Goal: Information Seeking & Learning: Check status

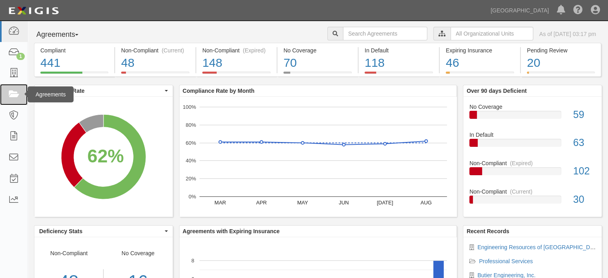
click at [14, 97] on icon at bounding box center [13, 94] width 11 height 9
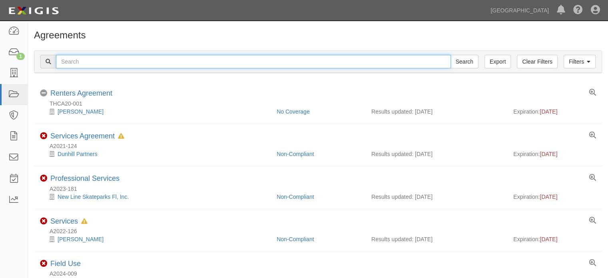
click at [182, 62] on input "text" at bounding box center [253, 62] width 395 height 14
type input "A2020-095"
click at [450, 55] on input "Search" at bounding box center [464, 62] width 28 height 14
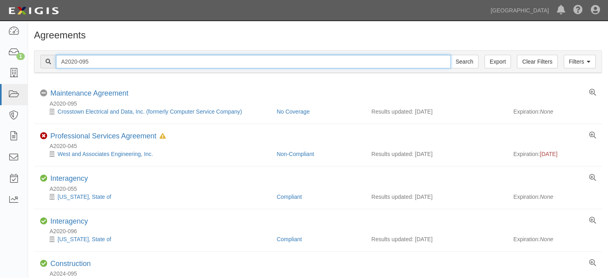
click at [171, 64] on input "A2020-095" at bounding box center [253, 62] width 395 height 14
type input "A2022-137"
click at [450, 55] on input "Search" at bounding box center [464, 62] width 28 height 14
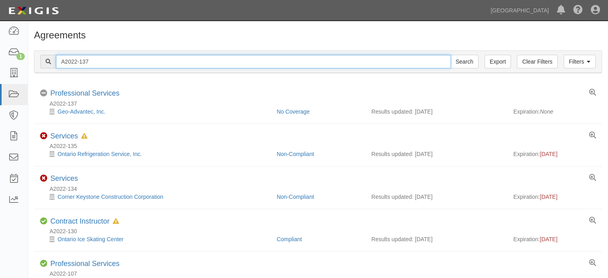
click at [172, 64] on input "A2022-137" at bounding box center [253, 62] width 395 height 14
type input "A2022-138"
click at [450, 55] on input "Search" at bounding box center [464, 62] width 28 height 14
drag, startPoint x: 0, startPoint y: 0, endPoint x: 172, endPoint y: 56, distance: 180.7
click at [172, 56] on input "A2022-138" at bounding box center [253, 62] width 395 height 14
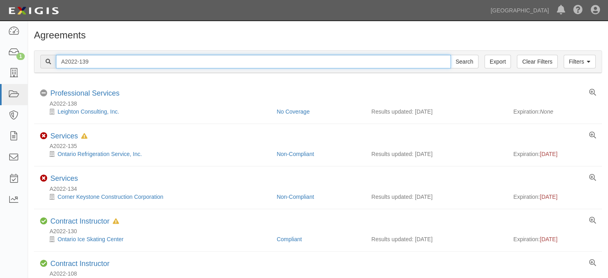
type input "A2022-139"
click at [450, 55] on input "Search" at bounding box center [464, 62] width 28 height 14
click at [172, 56] on input "A2022-139" at bounding box center [253, 62] width 395 height 14
type input "A2022-154"
click at [450, 55] on input "Search" at bounding box center [464, 62] width 28 height 14
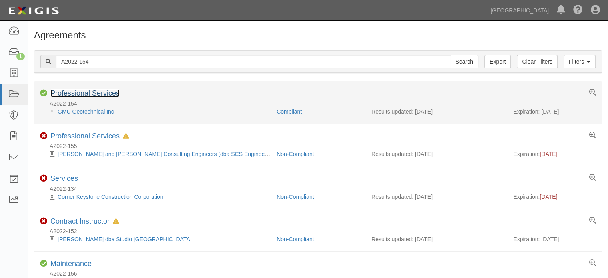
click at [94, 94] on link "Professional Services" at bounding box center [84, 93] width 69 height 8
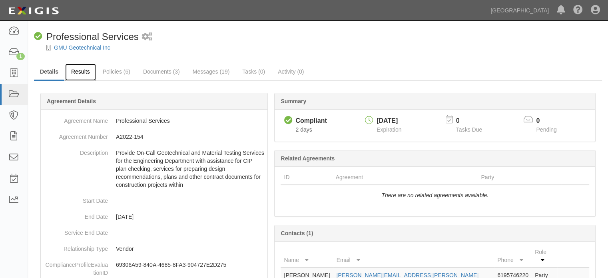
click at [92, 71] on link "Results" at bounding box center [80, 72] width 31 height 17
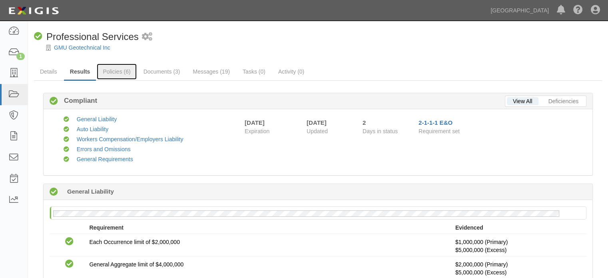
click at [114, 72] on link "Policies (6)" at bounding box center [117, 72] width 40 height 16
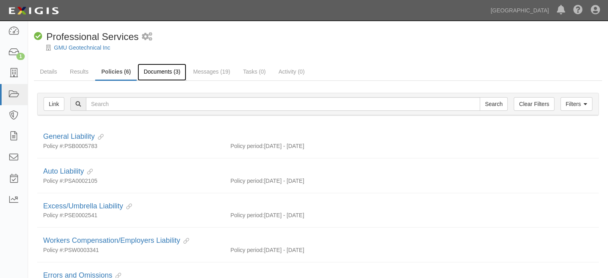
click at [158, 74] on link "Documents (3)" at bounding box center [161, 72] width 49 height 17
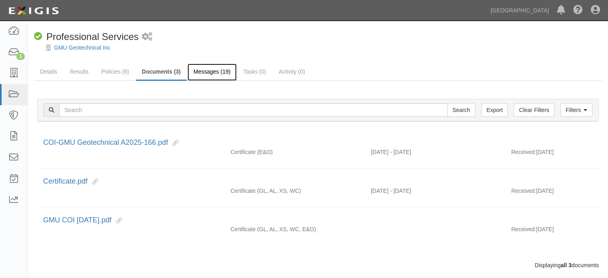
click at [212, 71] on link "Messages (19)" at bounding box center [211, 72] width 49 height 17
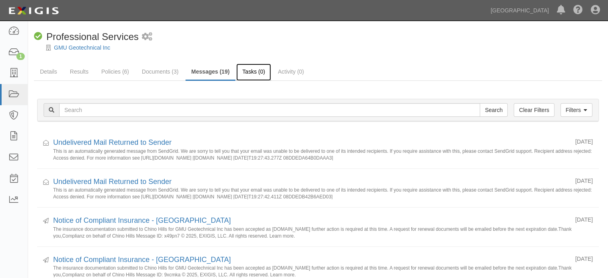
click at [247, 72] on link "Tasks (0)" at bounding box center [253, 72] width 35 height 17
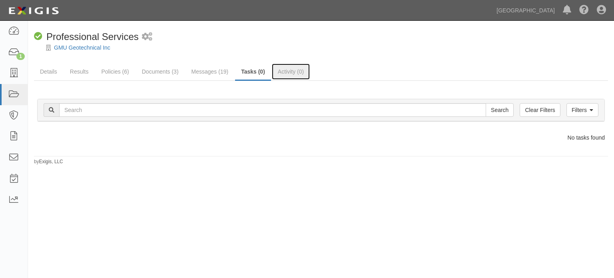
click at [297, 76] on link "Activity (0)" at bounding box center [291, 72] width 38 height 16
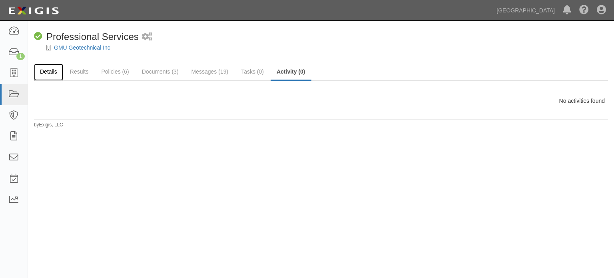
click at [48, 78] on link "Details" at bounding box center [48, 72] width 29 height 17
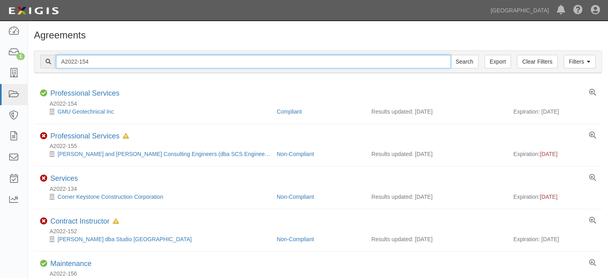
drag, startPoint x: 100, startPoint y: 60, endPoint x: 74, endPoint y: 67, distance: 26.5
click at [74, 67] on input "A2022-154" at bounding box center [253, 62] width 395 height 14
type input "A2021-080"
click at [450, 55] on input "Search" at bounding box center [464, 62] width 28 height 14
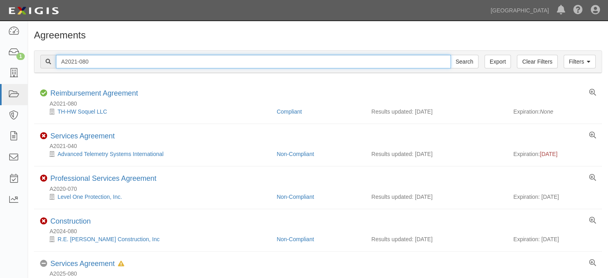
click at [115, 62] on input "A2021-080" at bounding box center [253, 62] width 395 height 14
type input "A2020-055"
click at [450, 55] on input "Search" at bounding box center [464, 62] width 28 height 14
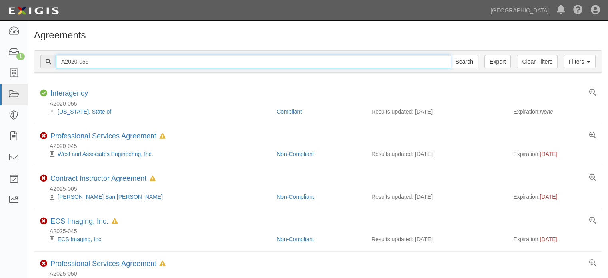
click at [115, 62] on input "A2020-055" at bounding box center [253, 62] width 395 height 14
type input "A2022-225"
click at [450, 55] on input "Search" at bounding box center [464, 62] width 28 height 14
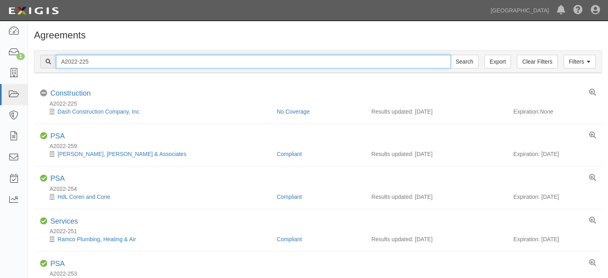
click at [93, 66] on input "A2022-225" at bounding box center [253, 62] width 395 height 14
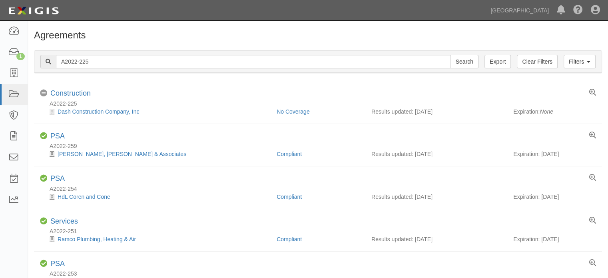
drag, startPoint x: 92, startPoint y: 71, endPoint x: 80, endPoint y: 66, distance: 13.6
click at [80, 66] on div "Filters Clear Filters Export A2022-225 Search Filters" at bounding box center [317, 62] width 567 height 22
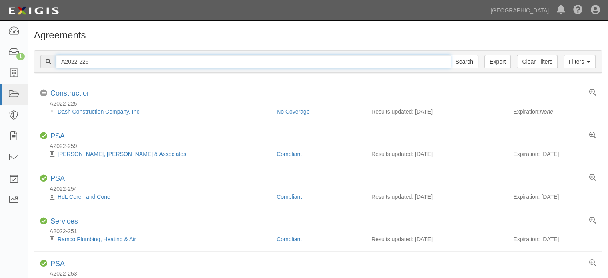
drag, startPoint x: 80, startPoint y: 62, endPoint x: 137, endPoint y: 57, distance: 57.4
click at [137, 57] on input "A2022-225" at bounding box center [253, 62] width 395 height 14
type input "A2022-116"
click at [450, 55] on input "Search" at bounding box center [464, 62] width 28 height 14
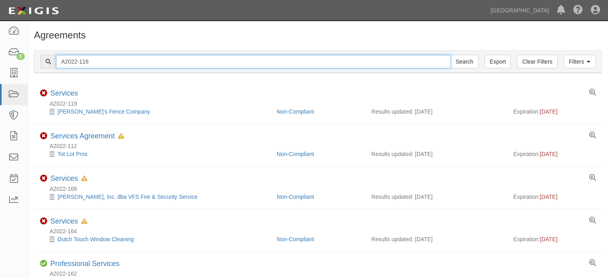
click at [193, 61] on input "A2022-116" at bounding box center [253, 62] width 395 height 14
type input "A2022-097A"
click at [450, 55] on input "Search" at bounding box center [464, 62] width 28 height 14
